Goal: Task Accomplishment & Management: Manage account settings

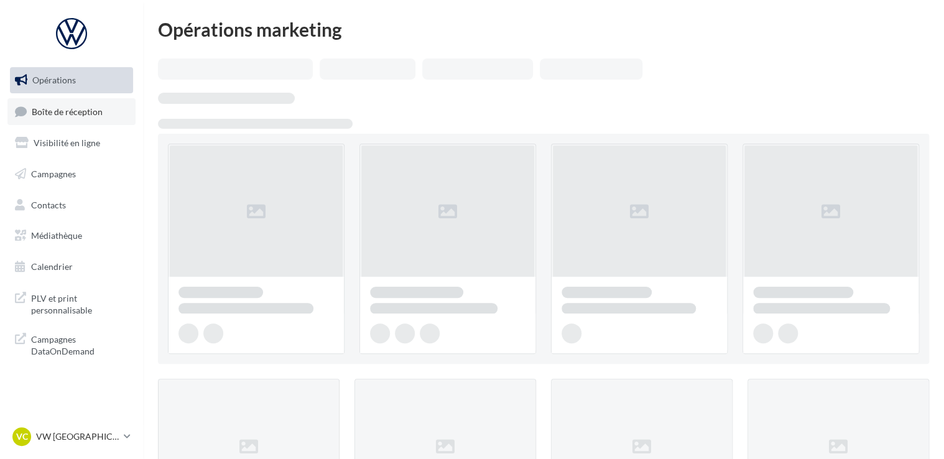
click at [97, 116] on span "Boîte de réception" at bounding box center [67, 111] width 71 height 11
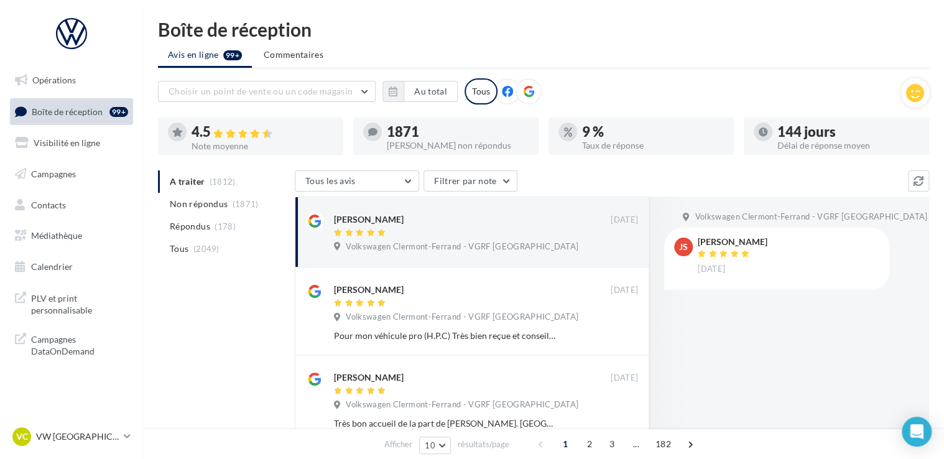
click at [217, 184] on ul "A traiter (1812) Non répondus (1871) Répondus (178) Tous (2049)" at bounding box center [224, 215] width 132 height 90
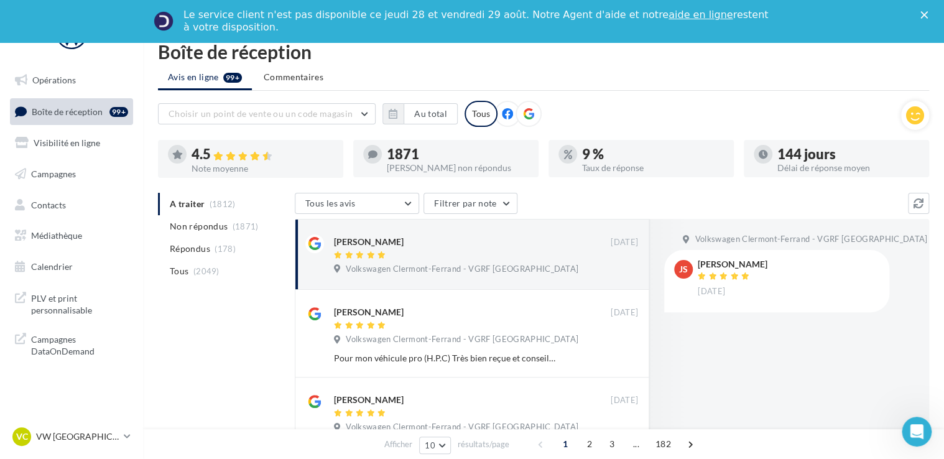
click at [203, 207] on ul "A traiter (1812) Non répondus (1871) Répondus (178) Tous (2049)" at bounding box center [224, 238] width 132 height 90
click at [207, 202] on ul "A traiter (1812) Non répondus (1871) Répondus (178) Tous (2049)" at bounding box center [224, 238] width 132 height 90
click at [221, 233] on li "Non répondus (1871)" at bounding box center [224, 226] width 132 height 22
click at [928, 13] on icon "Fermer" at bounding box center [924, 14] width 7 height 7
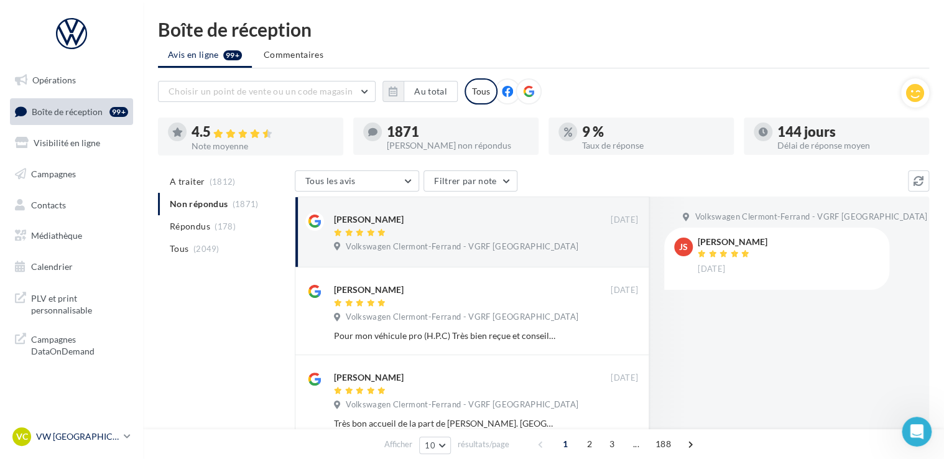
click at [105, 434] on p "VW [GEOGRAPHIC_DATA]" at bounding box center [77, 437] width 83 height 12
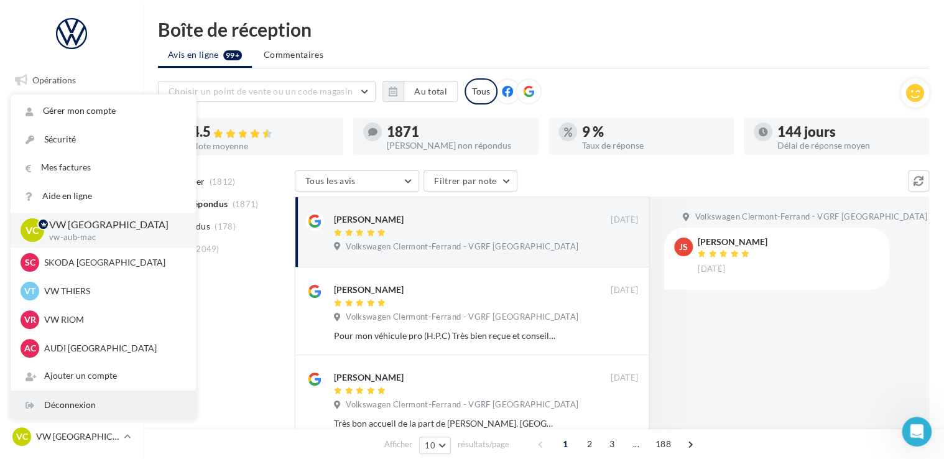
click at [82, 401] on div "Déconnexion" at bounding box center [103, 405] width 185 height 28
